Goal: Transaction & Acquisition: Purchase product/service

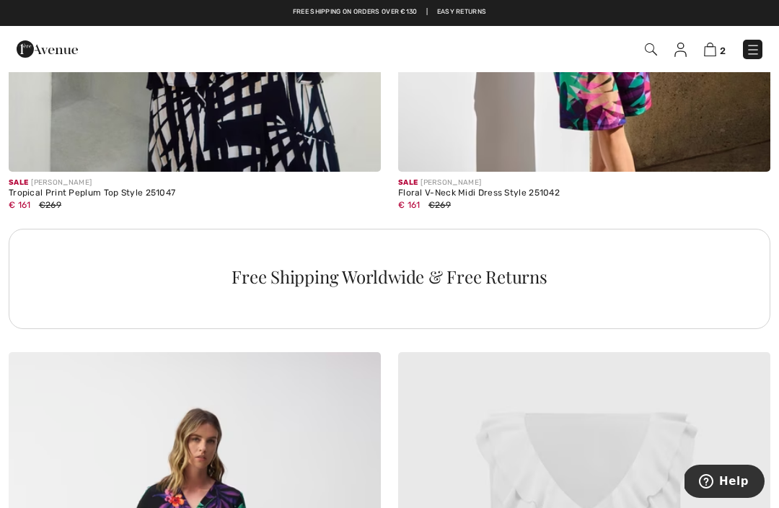
scroll to position [3776, 0]
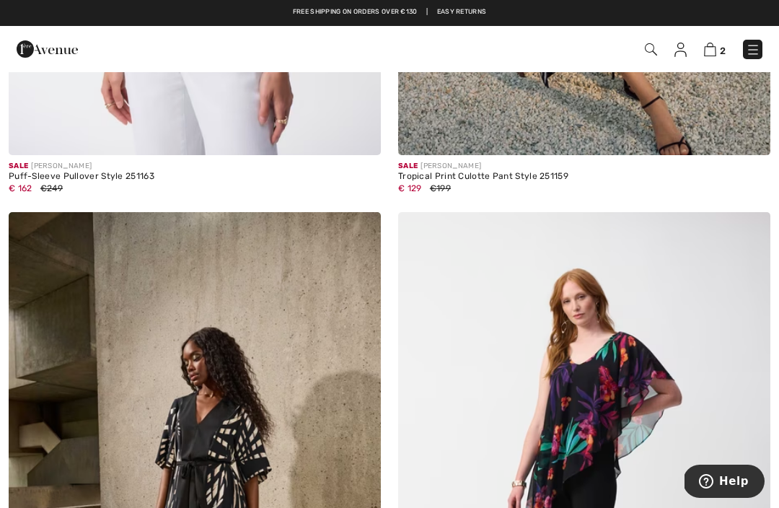
scroll to position [10264, 0]
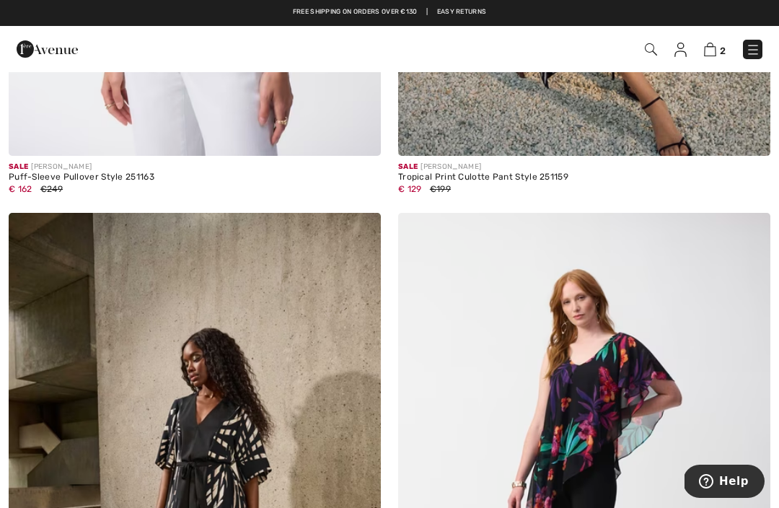
click at [716, 55] on img at bounding box center [710, 50] width 12 height 14
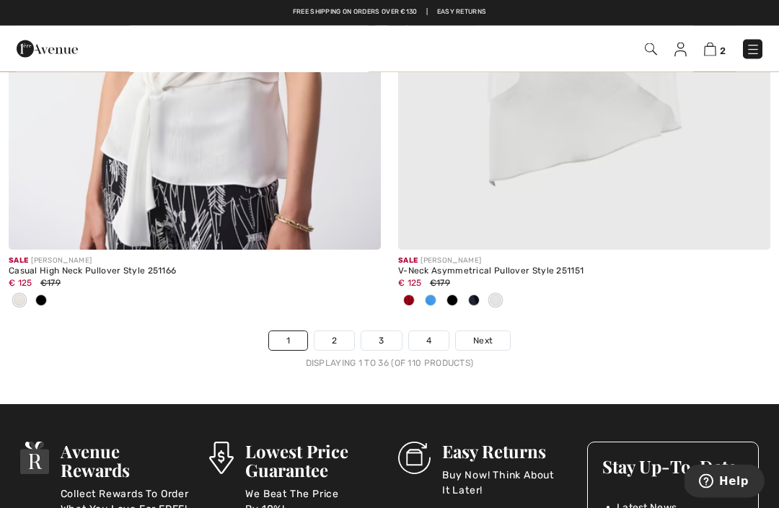
scroll to position [11677, 0]
